Goal: Task Accomplishment & Management: Manage account settings

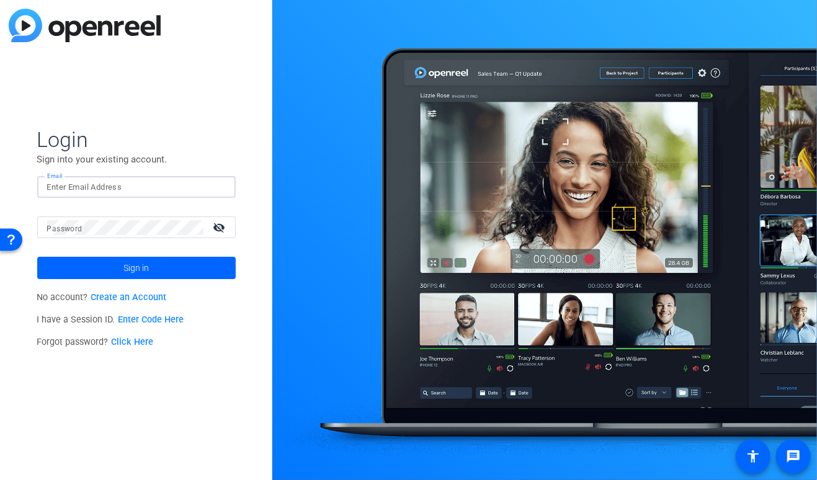
click at [105, 185] on input "Email" at bounding box center [136, 187] width 179 height 15
type input "johnny.mcconlogue@sunbit.com"
click at [37, 257] on button "Sign in" at bounding box center [136, 268] width 198 height 22
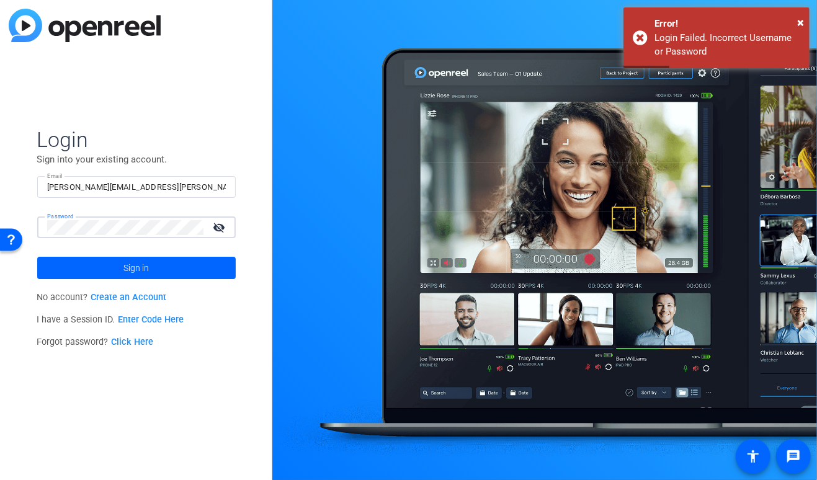
click at [37, 257] on button "Sign in" at bounding box center [136, 268] width 198 height 22
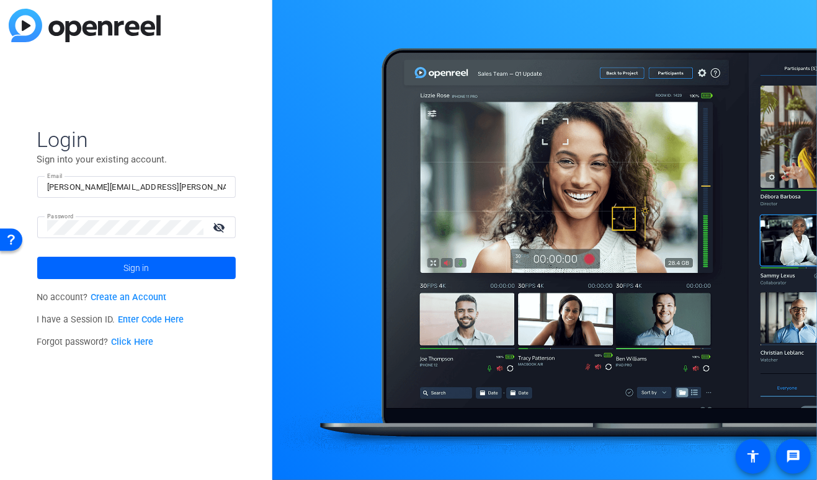
click at [128, 342] on link "Click Here" at bounding box center [132, 342] width 42 height 11
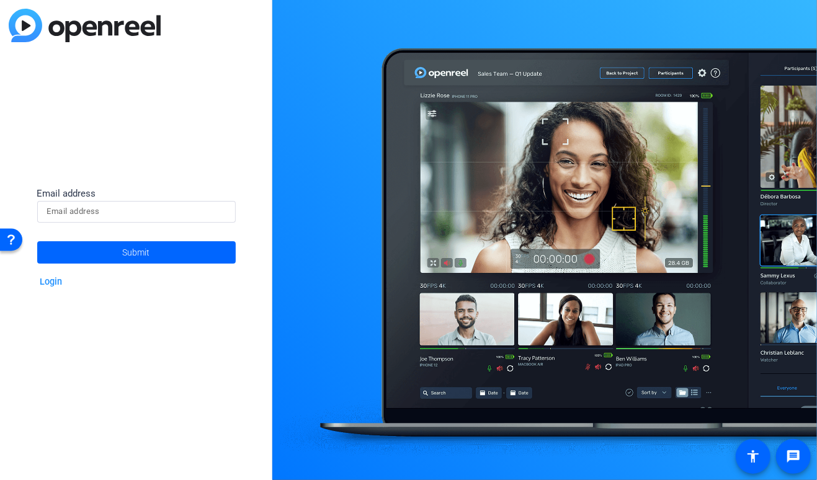
click at [101, 213] on input at bounding box center [136, 211] width 179 height 15
type input "johnny.mcconlogue@sunbit.com"
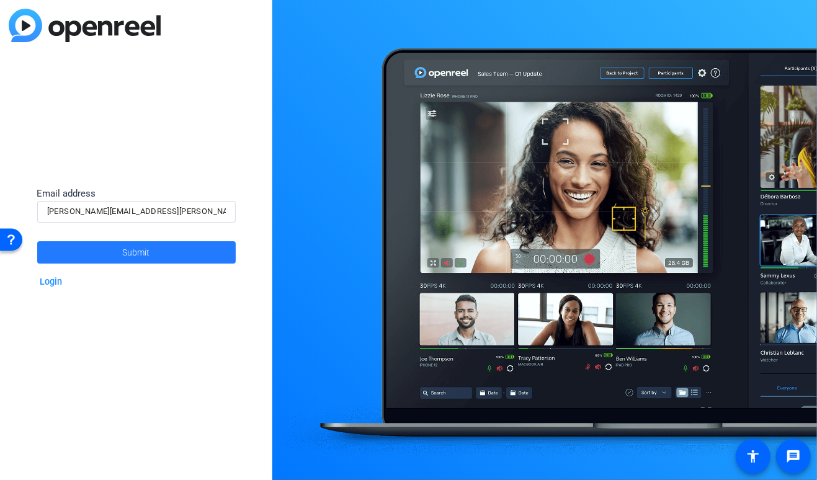
click at [128, 251] on span "Submit" at bounding box center [136, 252] width 27 height 31
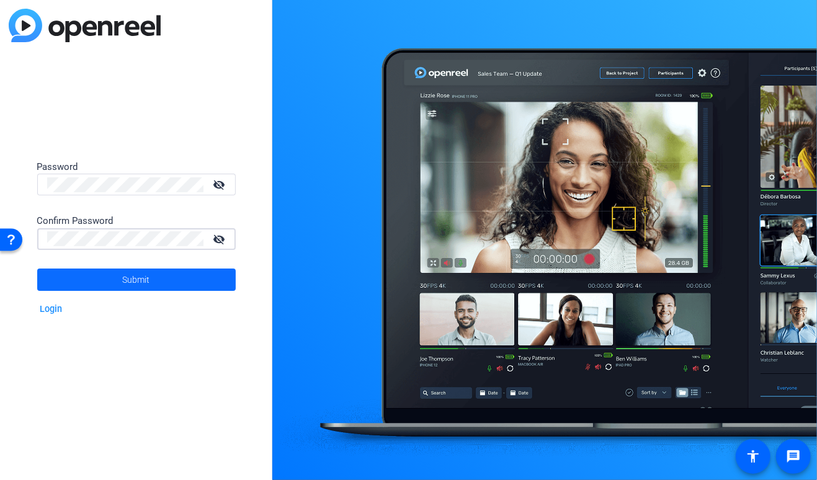
click at [135, 278] on span "Submit" at bounding box center [136, 279] width 27 height 31
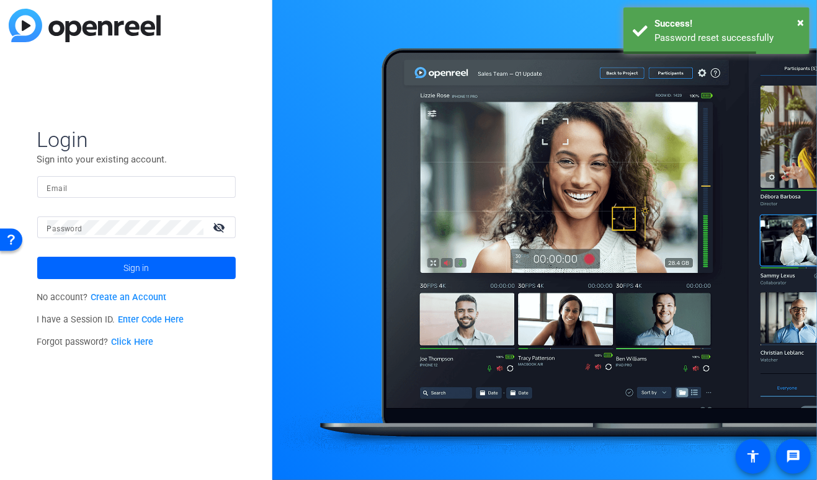
click at [110, 191] on input "Email" at bounding box center [136, 187] width 179 height 15
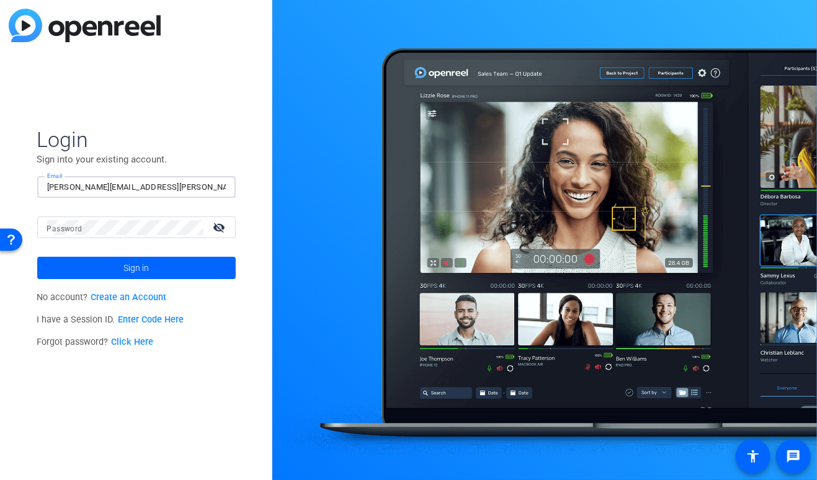
type input "johnny.mcconlogue@sunbit.com"
click at [37, 257] on button "Sign in" at bounding box center [136, 268] width 198 height 22
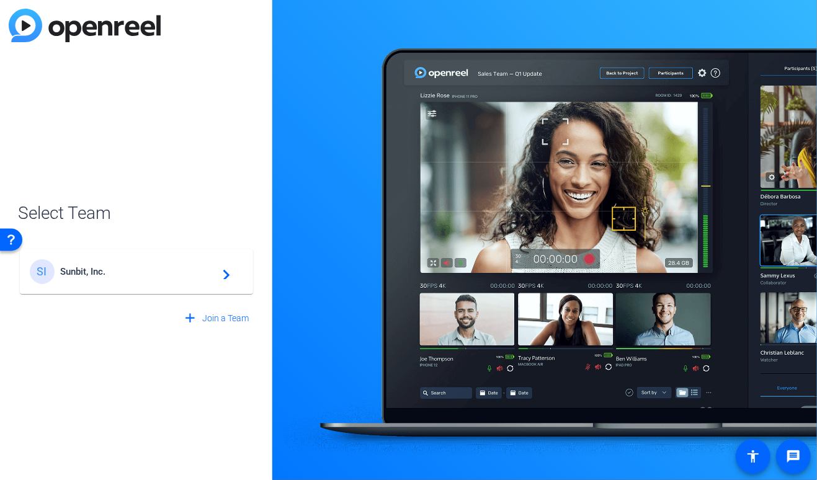
click at [90, 272] on span "Sunbit, Inc." at bounding box center [138, 271] width 155 height 11
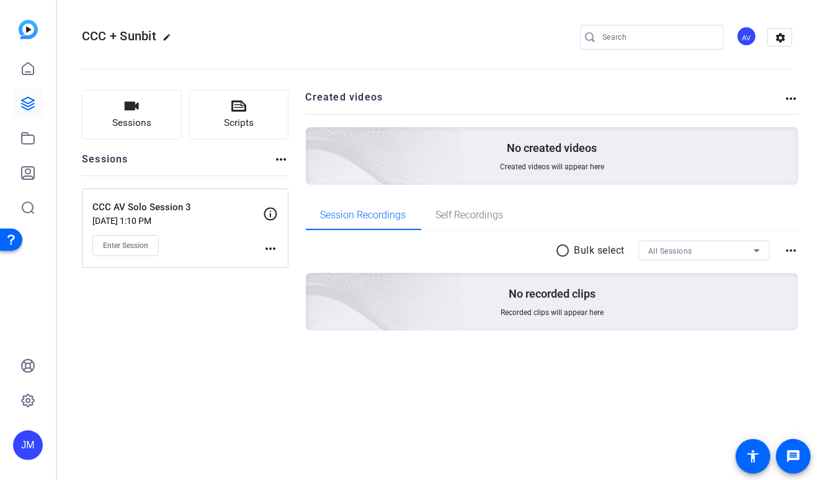
click at [218, 220] on p "[DATE] 1:10 PM" at bounding box center [177, 221] width 171 height 10
click at [205, 248] on div "Enter Session" at bounding box center [177, 245] width 171 height 21
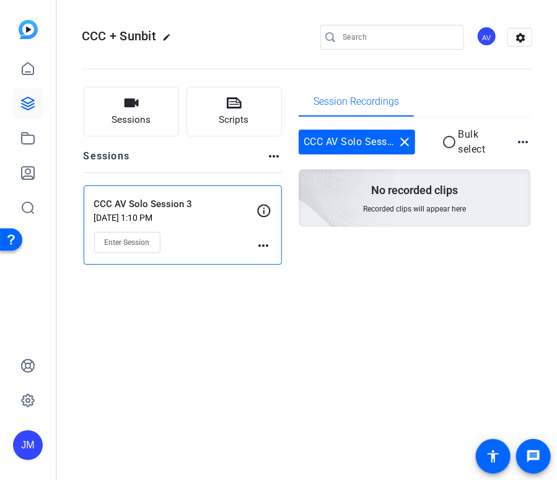
click at [263, 244] on mat-icon "more_horiz" at bounding box center [264, 245] width 15 height 15
click at [263, 244] on div at bounding box center [278, 240] width 557 height 480
